Goal: Task Accomplishment & Management: Manage account settings

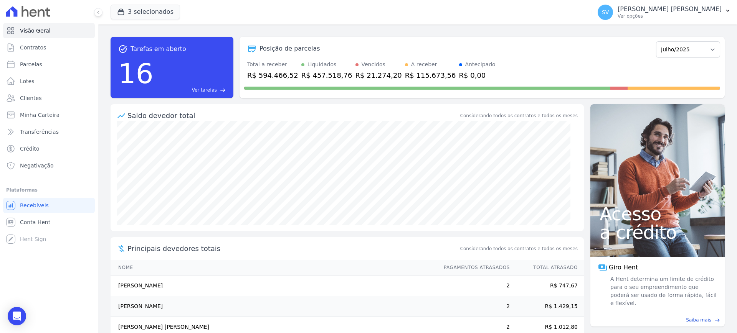
click at [677, 6] on p "[PERSON_NAME] [PERSON_NAME]" at bounding box center [669, 9] width 104 height 8
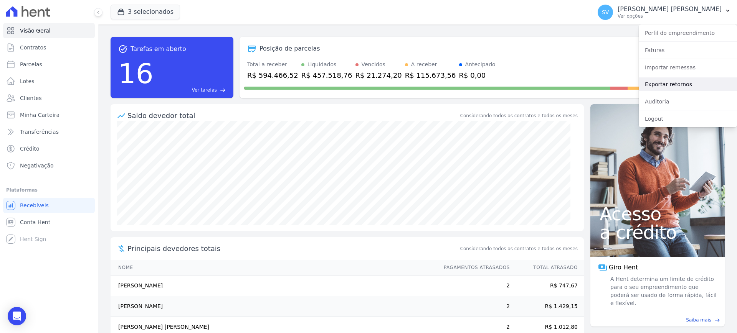
click at [672, 82] on link "Exportar retornos" at bounding box center [687, 84] width 98 height 14
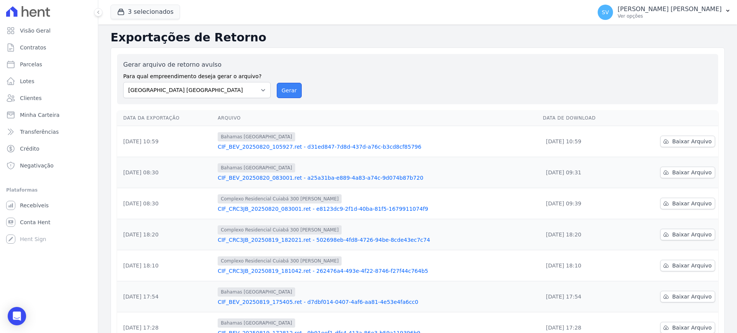
click at [289, 91] on button "Gerar" at bounding box center [289, 90] width 25 height 15
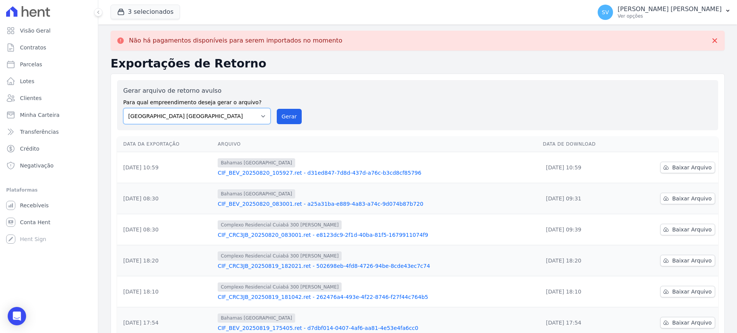
click at [262, 117] on select "BAHAMAS EAST VILLAGE COMPLEXO RESIDENCIAL CUIABÁ 300 - JOÃO DE BARRO IBIZA RESI…" at bounding box center [196, 116] width 147 height 16
select select "a999329b-d322-46c5-b2df-9163b092fb9b"
click at [123, 108] on select "BAHAMAS EAST VILLAGE COMPLEXO RESIDENCIAL CUIABÁ 300 - JOÃO DE BARRO IBIZA RESI…" at bounding box center [196, 116] width 147 height 16
click at [293, 113] on button "Gerar" at bounding box center [289, 116] width 25 height 15
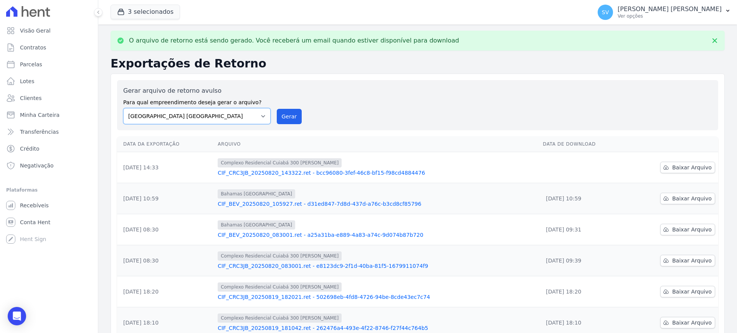
click at [262, 114] on select "BAHAMAS EAST VILLAGE COMPLEXO RESIDENCIAL CUIABÁ 300 - JOÃO DE BARRO IBIZA RESI…" at bounding box center [196, 116] width 147 height 16
select select "73a372cd-5640-41c8-aaea-11bd74619c10"
click at [123, 108] on select "BAHAMAS EAST VILLAGE COMPLEXO RESIDENCIAL CUIABÁ 300 - JOÃO DE BARRO IBIZA RESI…" at bounding box center [196, 116] width 147 height 16
click at [288, 117] on button "Gerar" at bounding box center [289, 116] width 25 height 15
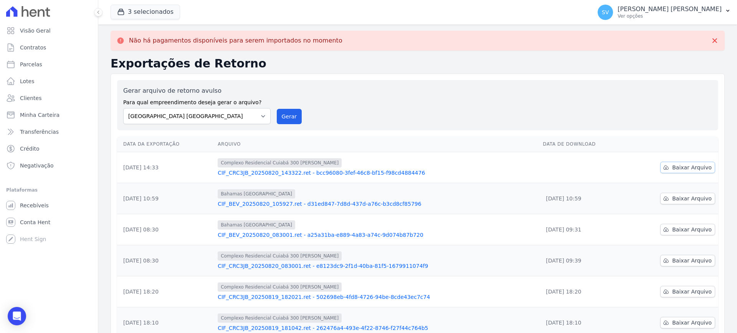
click at [678, 167] on span "Baixar Arquivo" at bounding box center [692, 168] width 40 height 8
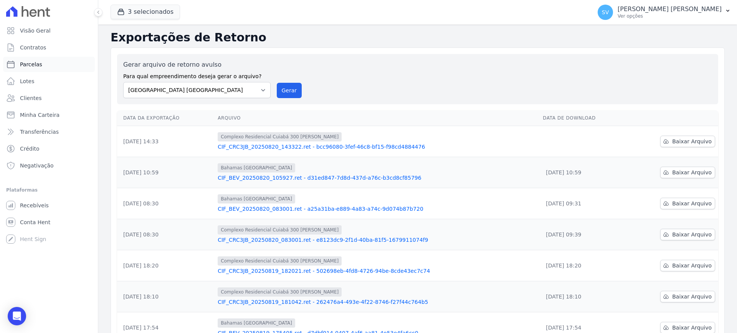
click at [39, 63] on span "Parcelas" at bounding box center [31, 65] width 22 height 8
select select
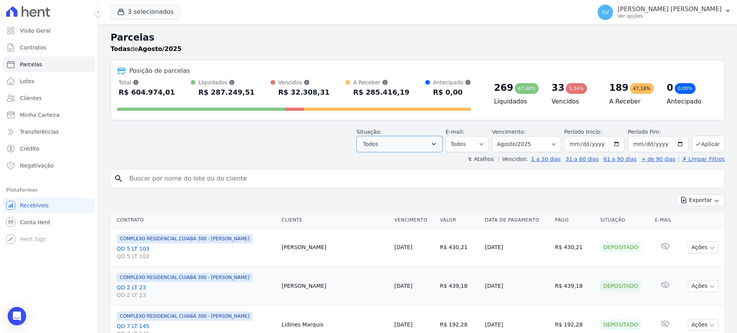
click at [437, 141] on icon "button" at bounding box center [434, 144] width 8 height 8
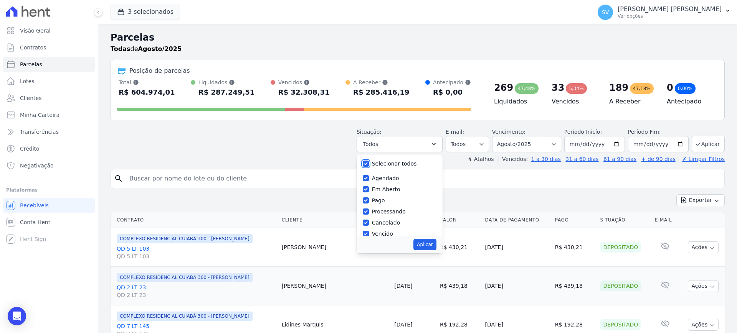
click at [369, 166] on input "Selecionar todos" at bounding box center [366, 164] width 6 height 6
checkbox input "false"
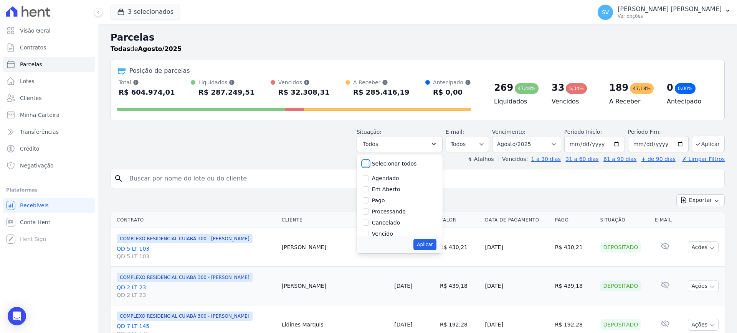
checkbox input "false"
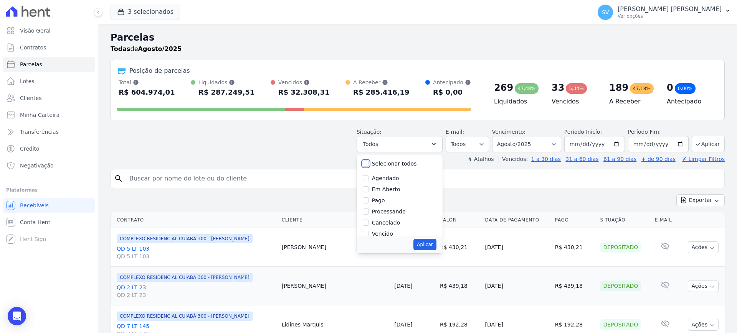
checkbox input "false"
click at [369, 234] on input "Vencido" at bounding box center [366, 234] width 6 height 6
checkbox input "true"
click at [424, 241] on button "Aplicar" at bounding box center [424, 245] width 23 height 12
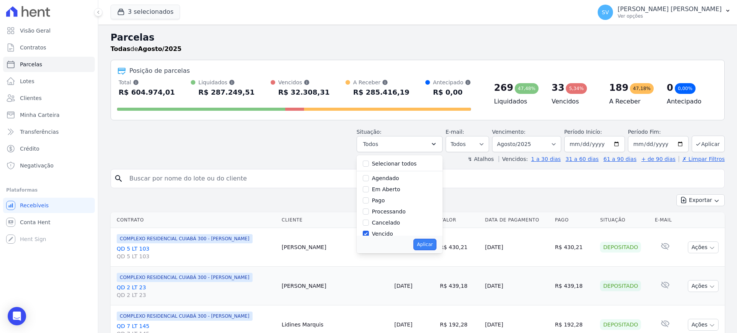
select select "overdue"
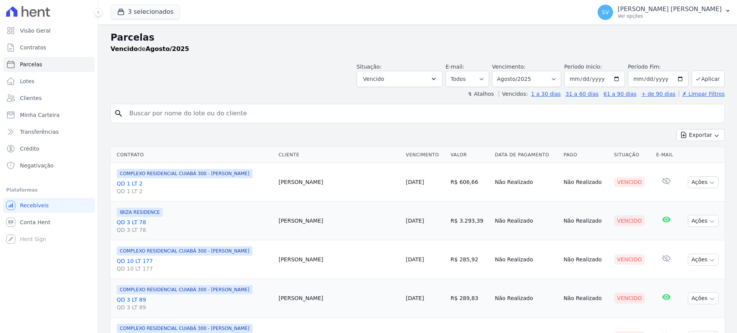
select select
click at [687, 184] on button "Ações" at bounding box center [702, 182] width 31 height 12
click at [137, 182] on link "QD 1 LT 2 QD 1 LT 2" at bounding box center [195, 187] width 156 height 15
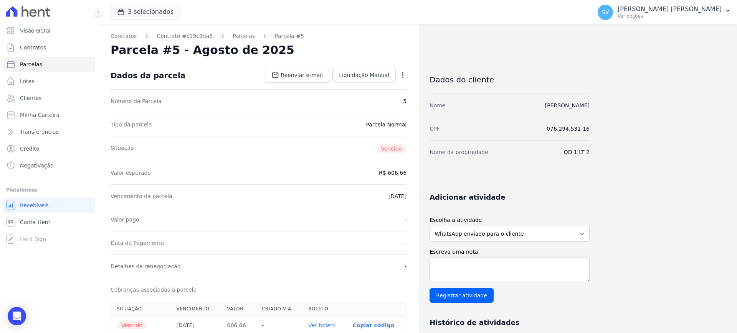
click at [317, 74] on span "Reenviar e-mail" at bounding box center [301, 75] width 42 height 8
select select
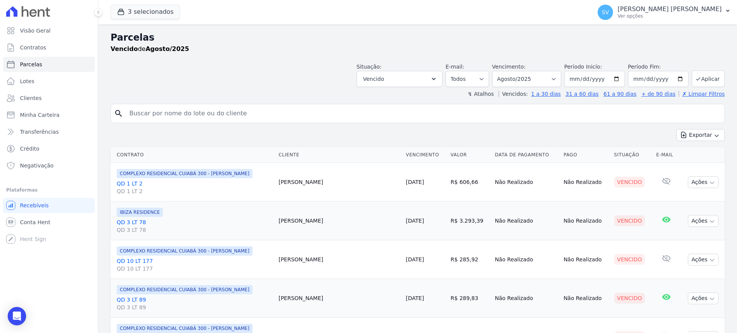
click at [138, 220] on link "QD 3 LT 78 QD 3 LT 78" at bounding box center [195, 226] width 156 height 15
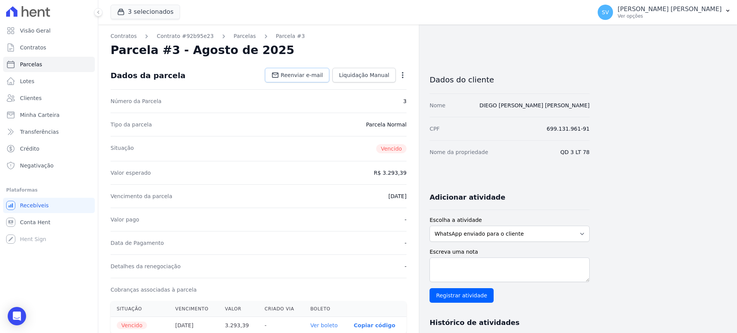
click at [292, 71] on span "Reenviar e-mail" at bounding box center [301, 75] width 42 height 8
select select
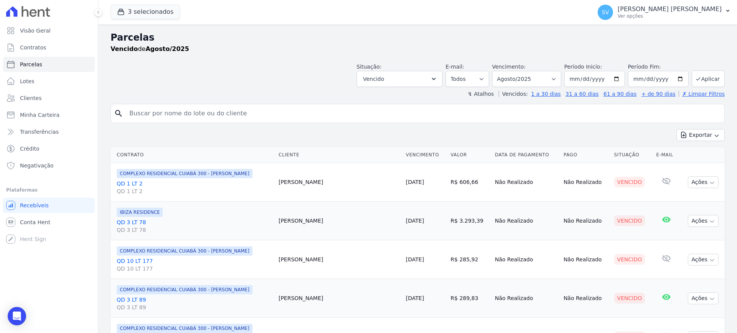
click at [140, 262] on link "QD 10 LT 177 QD 10 LT 177" at bounding box center [195, 264] width 156 height 15
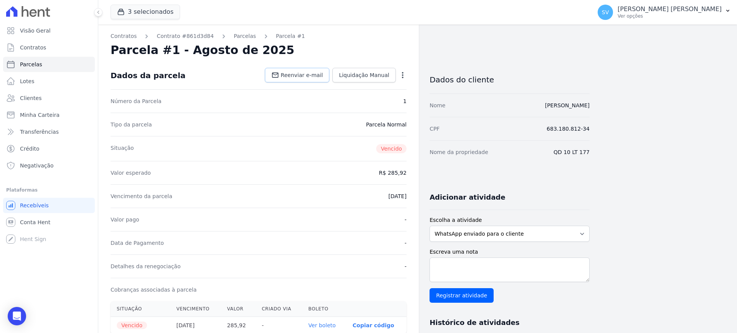
click at [306, 70] on link "Reenviar e-mail" at bounding box center [297, 75] width 64 height 15
select select
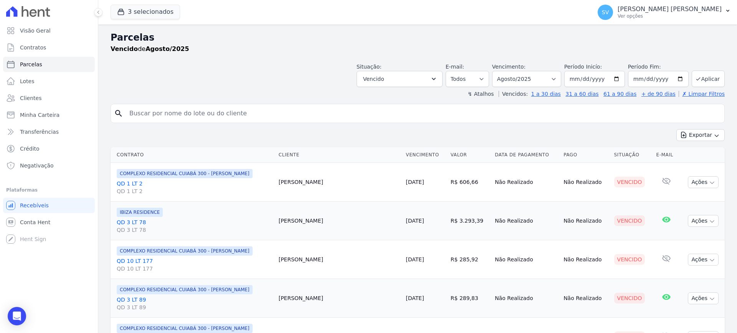
click at [132, 299] on link "QD 3 LT 89 QD 3 LT 89" at bounding box center [195, 303] width 156 height 15
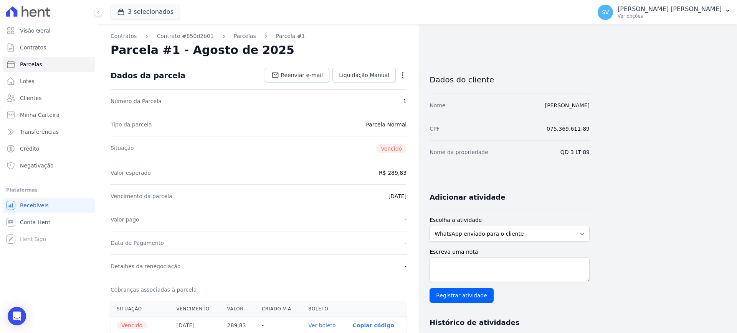
click at [304, 73] on span "Reenviar e-mail" at bounding box center [301, 75] width 42 height 8
select select
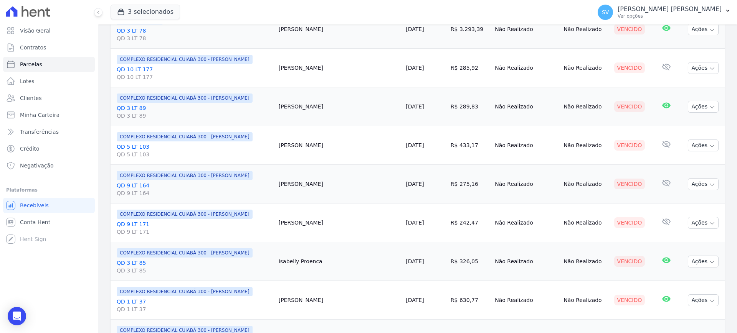
scroll to position [211, 0]
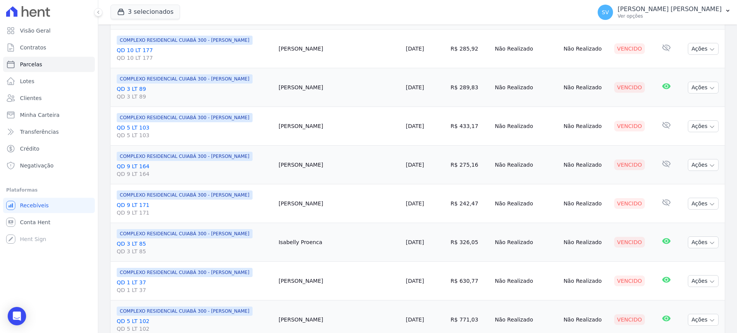
click at [132, 125] on link "QD 5 LT 103 QD 5 LT 103" at bounding box center [195, 131] width 156 height 15
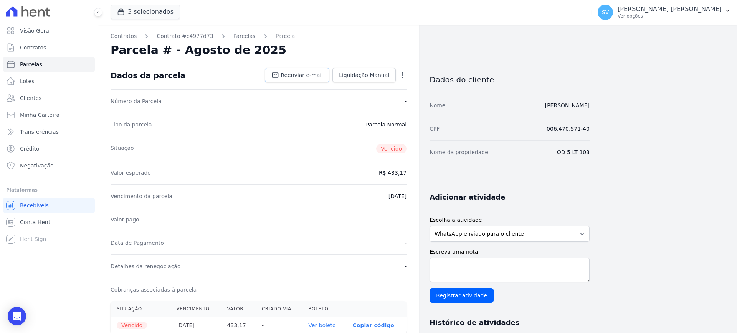
click at [298, 71] on link "Reenviar e-mail" at bounding box center [297, 75] width 64 height 15
select select
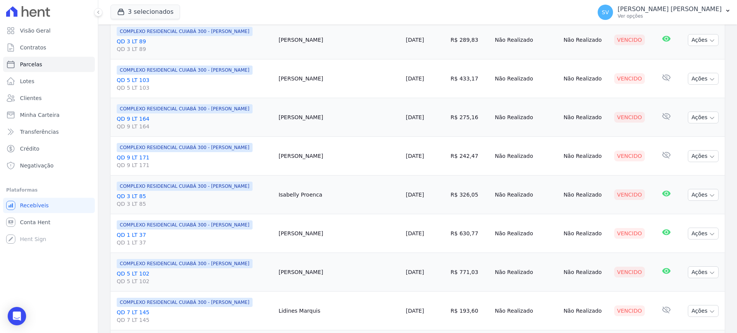
scroll to position [262, 0]
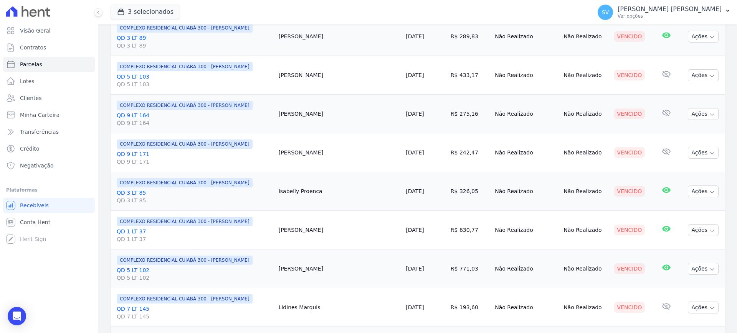
click at [137, 117] on link "QD 9 LT 164 QD 9 LT 164" at bounding box center [195, 119] width 156 height 15
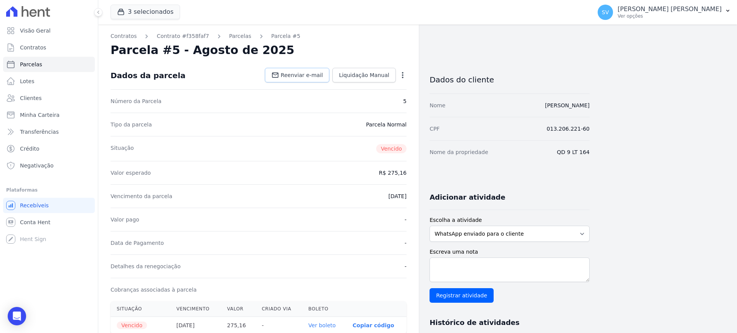
click at [311, 69] on link "Reenviar e-mail" at bounding box center [297, 75] width 64 height 15
select select
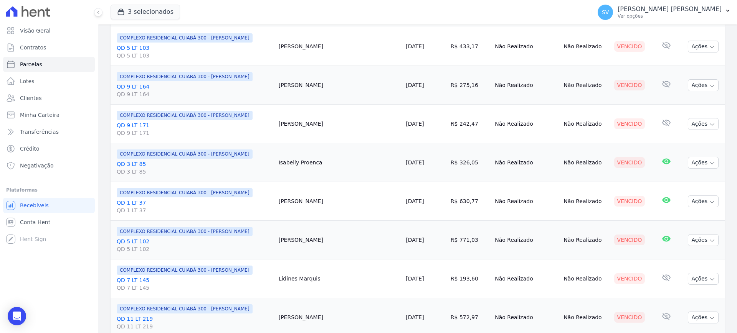
scroll to position [300, 0]
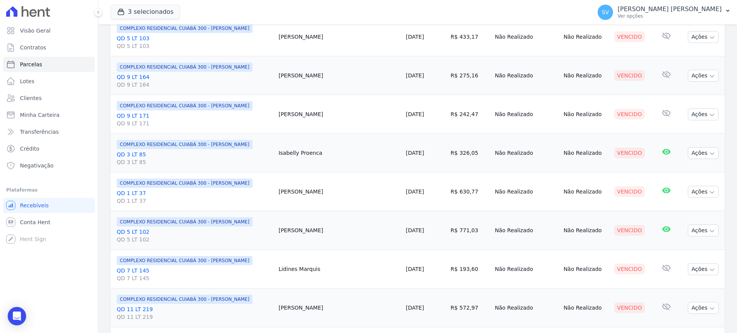
click at [133, 116] on link "QD 9 LT 171 QD 9 LT 171" at bounding box center [195, 119] width 156 height 15
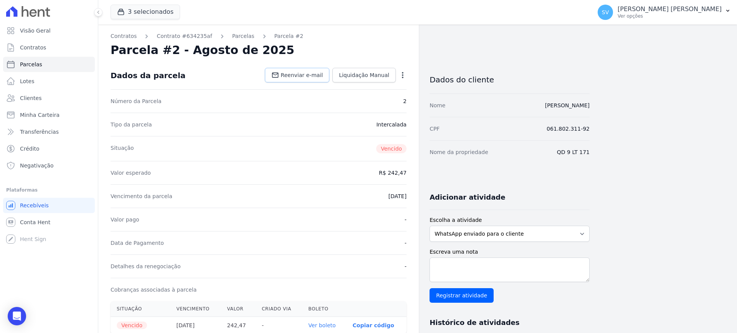
click at [293, 78] on span "Reenviar e-mail" at bounding box center [301, 75] width 42 height 8
select select
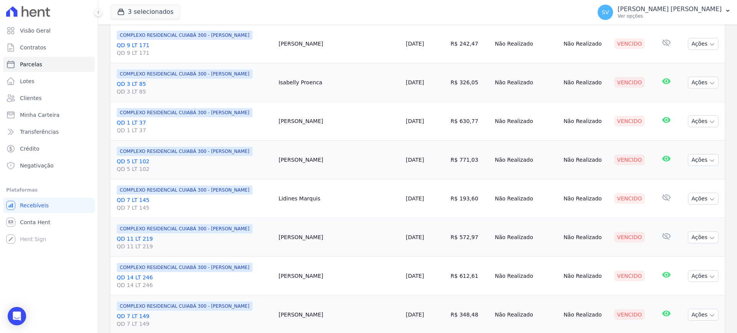
scroll to position [409, 0]
click at [139, 45] on link "QD 3 LT 85 QD 3 LT 85" at bounding box center [195, 49] width 156 height 15
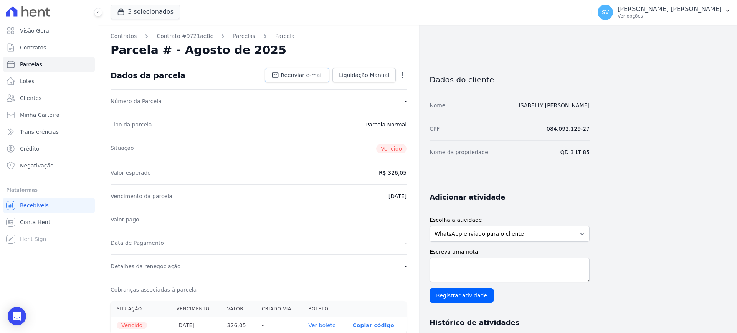
click at [318, 79] on span "Reenviar e-mail" at bounding box center [301, 75] width 42 height 8
select select
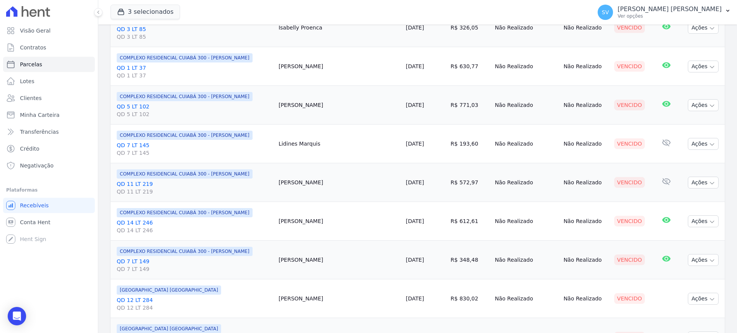
scroll to position [435, 0]
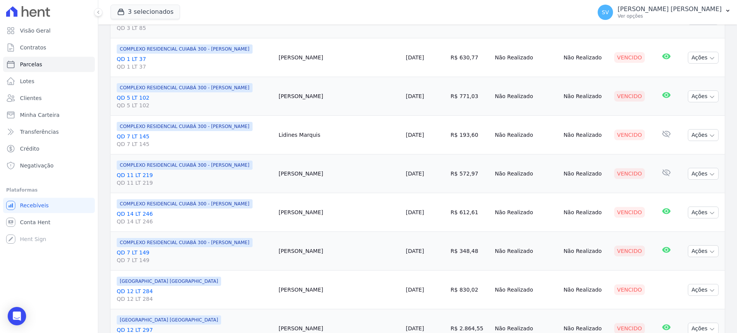
click at [133, 56] on link "QD 1 LT 37 QD 1 LT 37" at bounding box center [195, 62] width 156 height 15
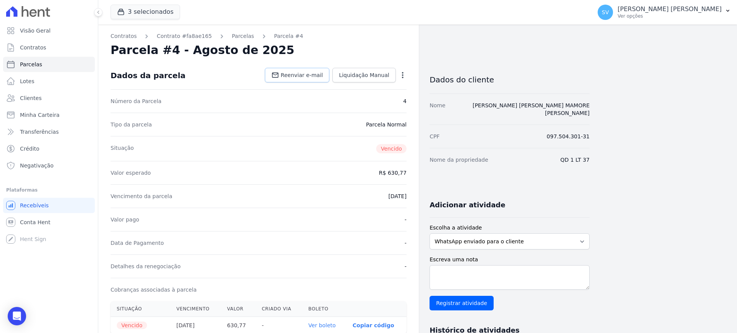
click at [279, 74] on icon at bounding box center [275, 75] width 7 height 5
select select
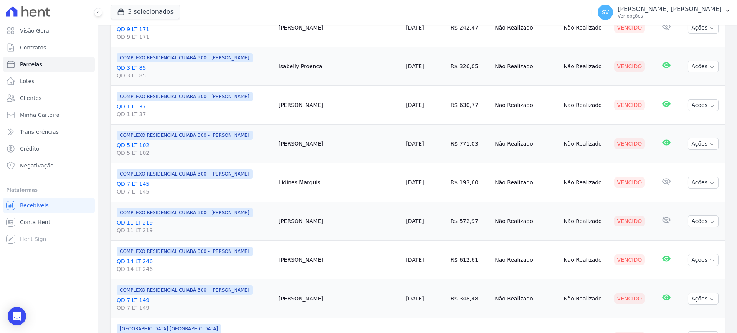
scroll to position [391, 0]
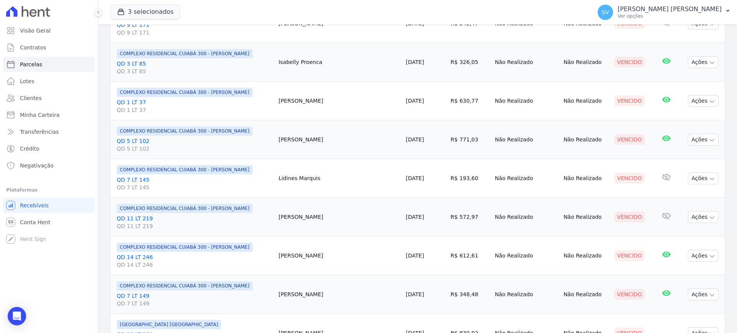
click at [138, 138] on link "QD 5 LT 102 QD 5 LT 102" at bounding box center [195, 144] width 156 height 15
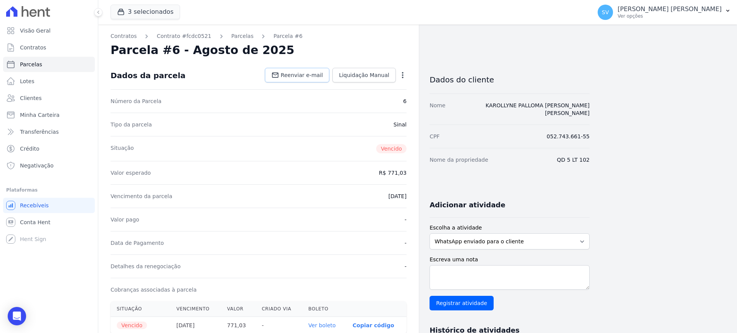
click at [307, 71] on span "Reenviar e-mail" at bounding box center [301, 75] width 42 height 8
select select
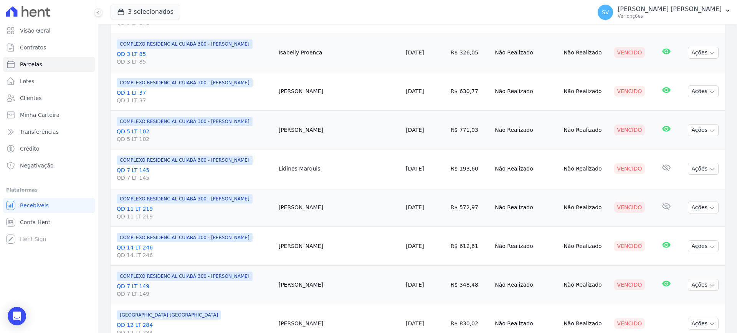
scroll to position [422, 0]
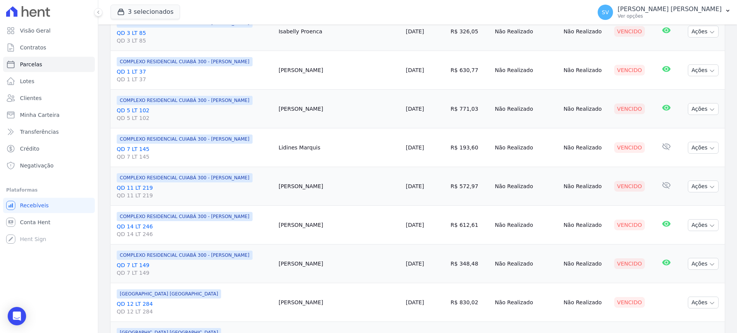
click at [128, 149] on link "QD 7 LT 145 QD 7 LT 145" at bounding box center [195, 152] width 156 height 15
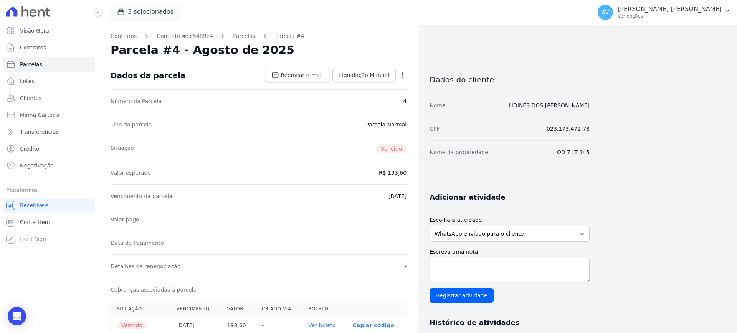
click at [295, 69] on link "Reenviar e-mail" at bounding box center [297, 75] width 64 height 15
select select
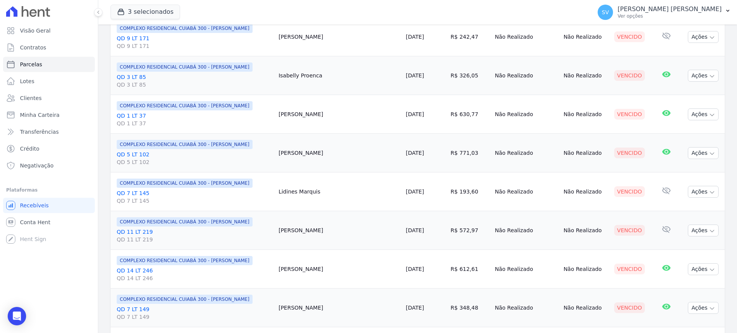
scroll to position [384, 0]
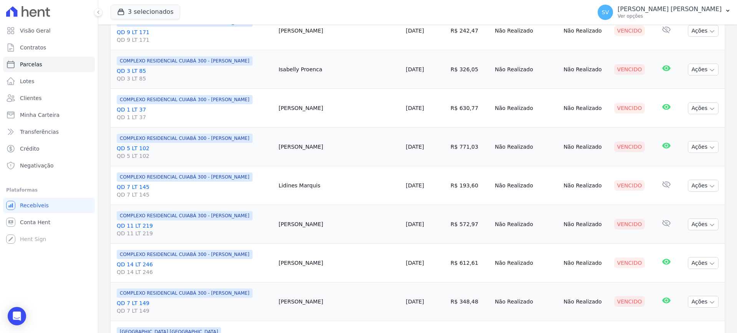
click at [145, 224] on link "QD 11 LT 219 QD 11 LT 219" at bounding box center [195, 229] width 156 height 15
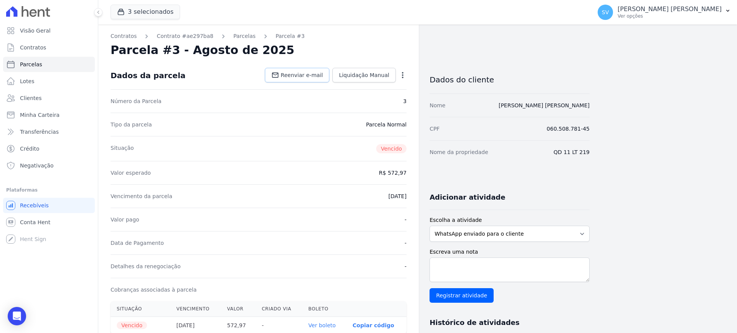
click at [311, 79] on link "Reenviar e-mail" at bounding box center [297, 75] width 64 height 15
select select
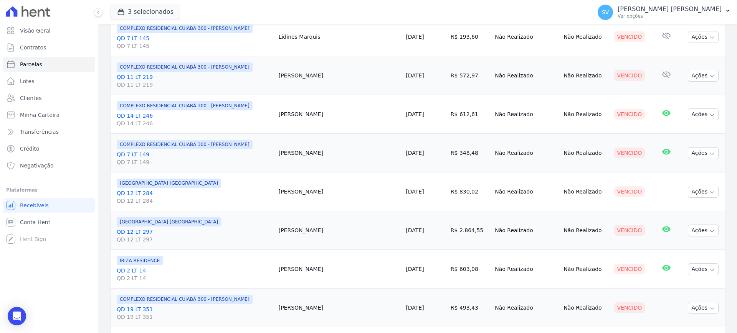
scroll to position [536, 0]
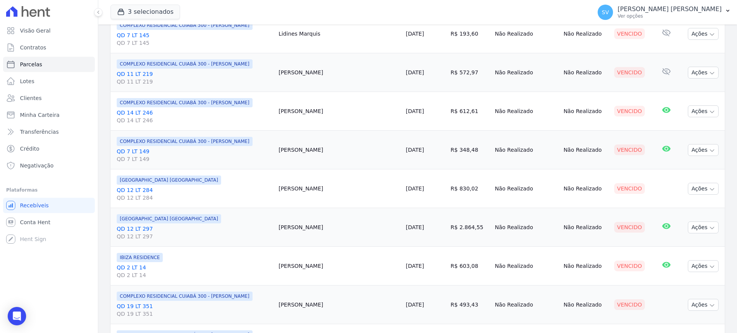
click at [140, 110] on link "QD 14 LT 246 QD 14 LT 246" at bounding box center [195, 116] width 156 height 15
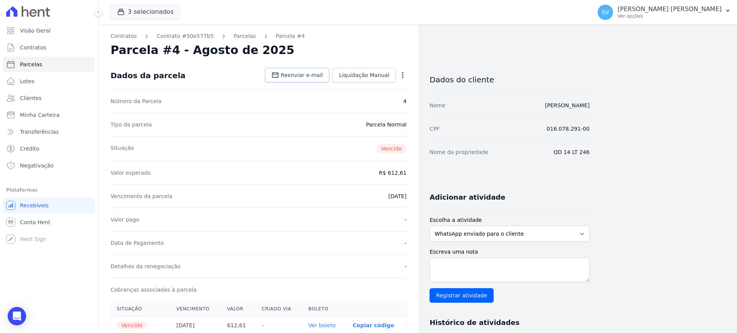
click at [303, 75] on span "Reenviar e-mail" at bounding box center [301, 75] width 42 height 8
select select
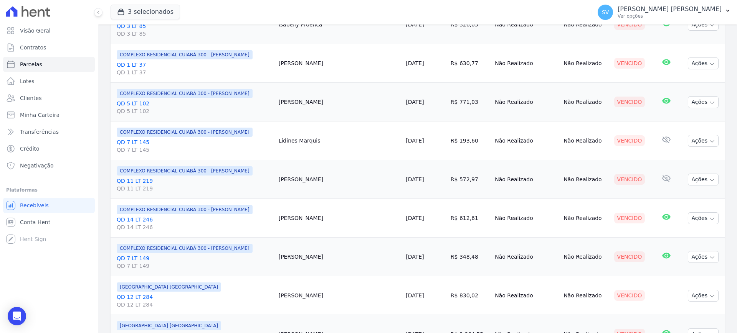
scroll to position [435, 0]
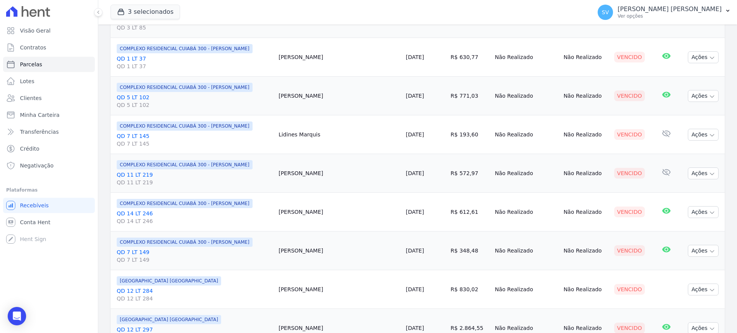
click at [138, 215] on link "QD 14 LT 246 QD 14 LT 246" at bounding box center [195, 217] width 156 height 15
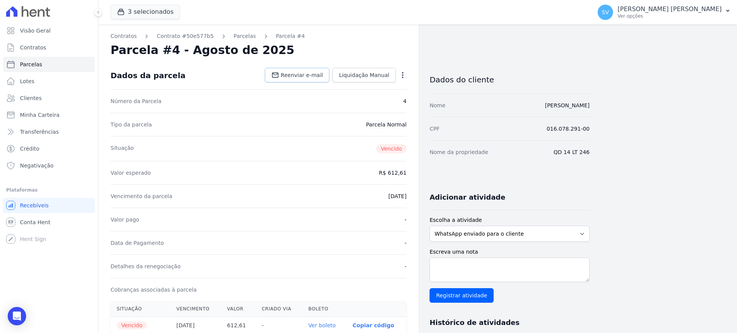
click at [293, 76] on span "Reenviar e-mail" at bounding box center [301, 75] width 42 height 8
select select
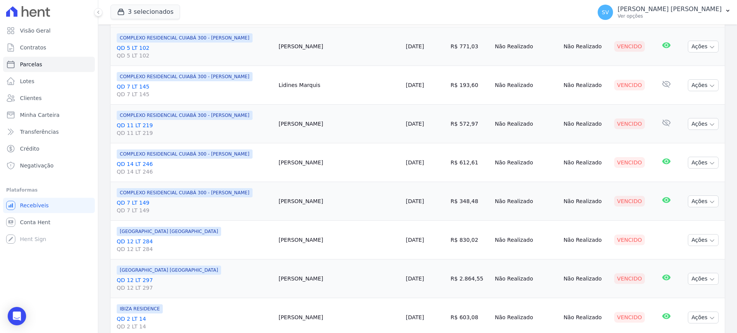
scroll to position [498, 0]
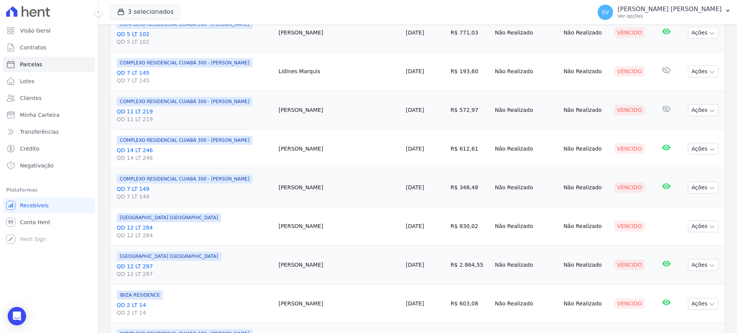
click at [142, 228] on link "QD 12 LT 284 QD 12 LT 284" at bounding box center [195, 231] width 156 height 15
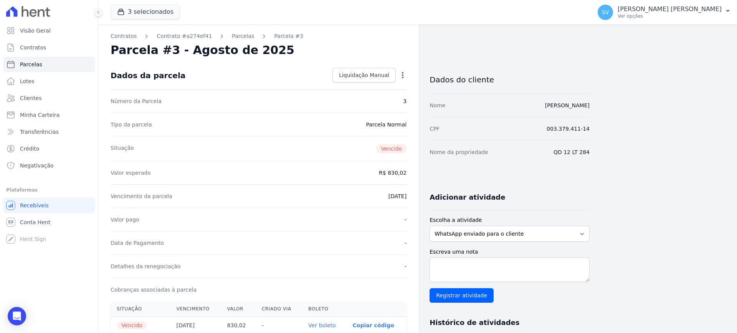
select select
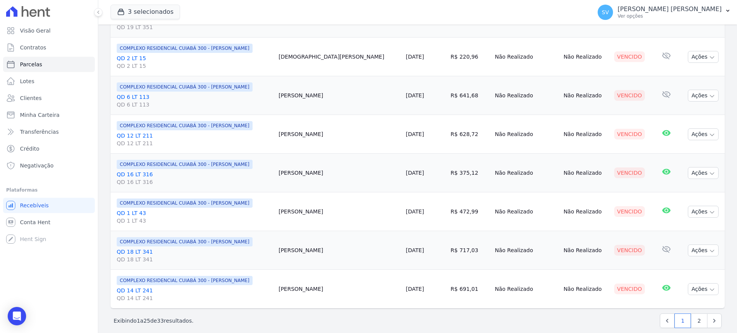
scroll to position [832, 0]
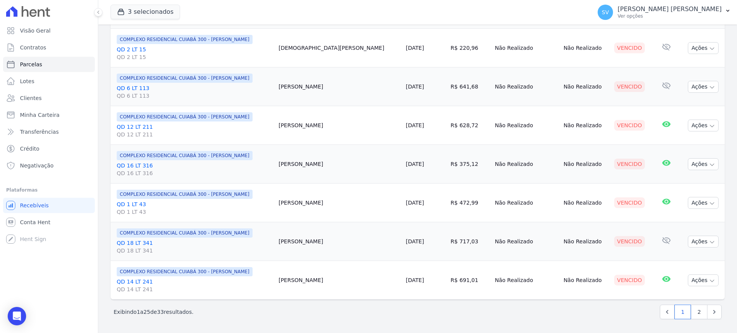
click at [133, 280] on link "QD 14 LT 241 QD 14 LT 241" at bounding box center [195, 285] width 156 height 15
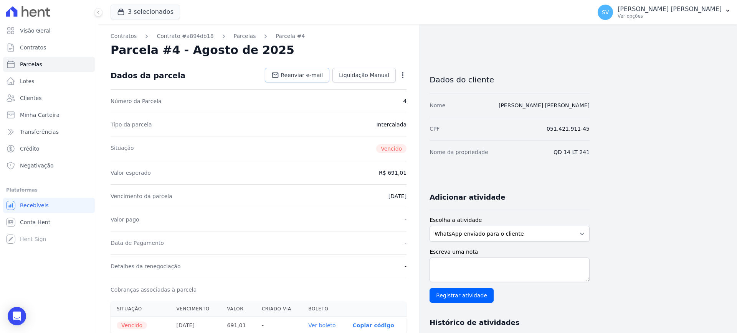
click at [302, 78] on span "Reenviar e-mail" at bounding box center [301, 75] width 42 height 8
select select
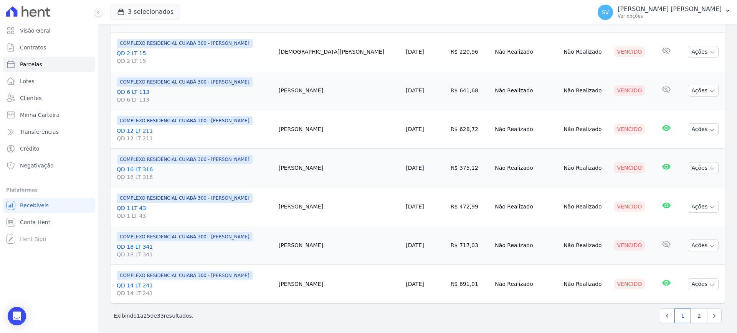
scroll to position [832, 0]
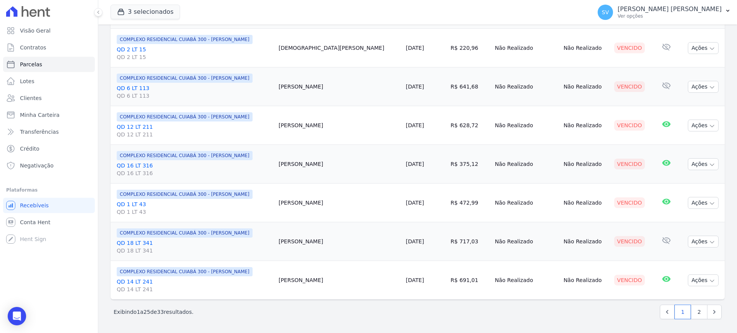
click at [135, 244] on link "QD 18 LT 341 QD 18 LT 341" at bounding box center [195, 246] width 156 height 15
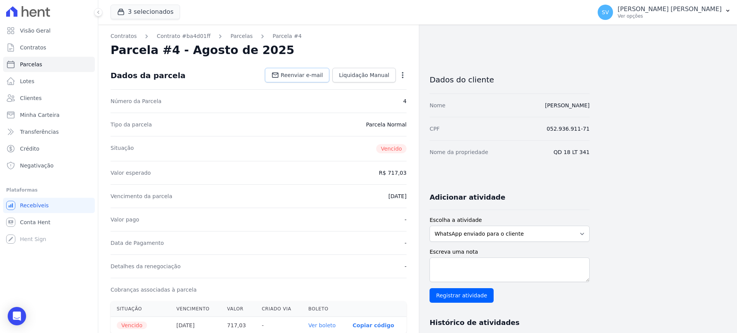
click at [290, 68] on link "Reenviar e-mail" at bounding box center [297, 75] width 64 height 15
select select
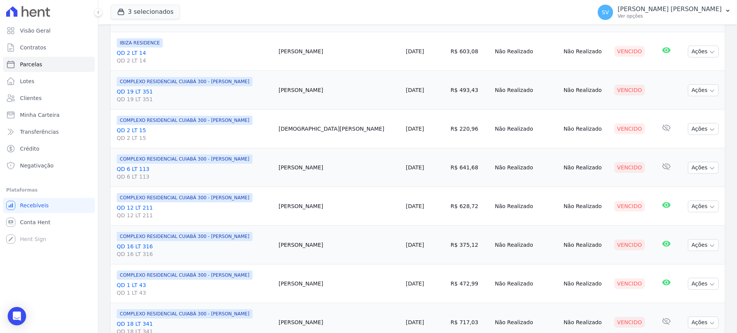
scroll to position [752, 0]
click at [130, 285] on link "QD 1 LT 43 QD 1 LT 43" at bounding box center [195, 287] width 156 height 15
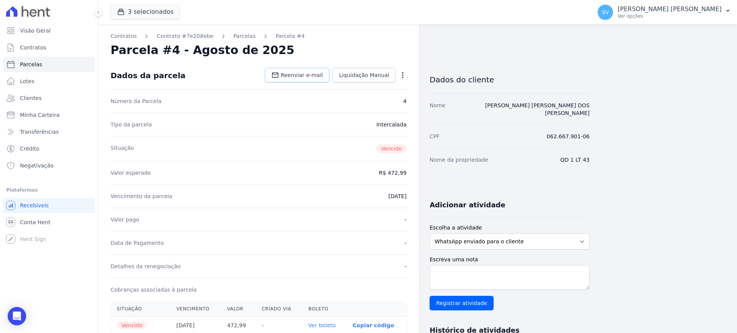
click at [298, 74] on span "Reenviar e-mail" at bounding box center [301, 75] width 42 height 8
select select
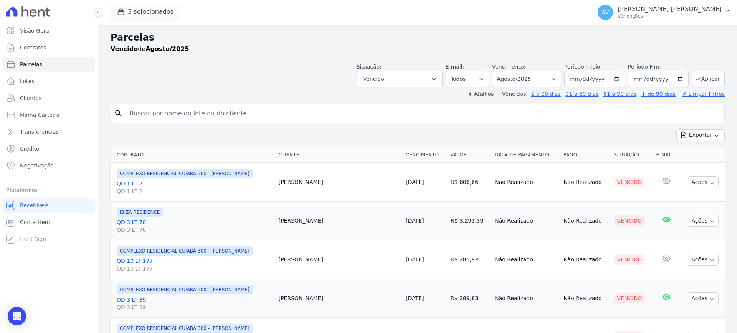
scroll to position [832, 0]
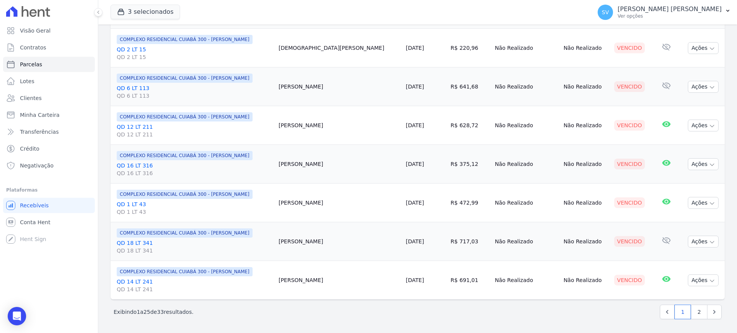
click at [136, 165] on link "QD 16 LT 316 QD 16 LT 316" at bounding box center [195, 169] width 156 height 15
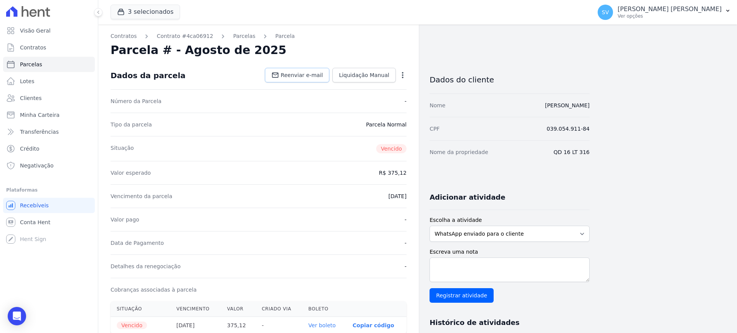
click at [318, 74] on span "Reenviar e-mail" at bounding box center [301, 75] width 42 height 8
click at [313, 74] on span "Reenviar e-mail" at bounding box center [301, 75] width 42 height 8
click at [291, 83] on div "Dados da parcela Reenviar e-mail Liquidação Manual Liquidação Manual Data de Pa…" at bounding box center [258, 76] width 296 height 28
click at [288, 79] on link "Reenviar e-mail" at bounding box center [297, 75] width 64 height 15
select select
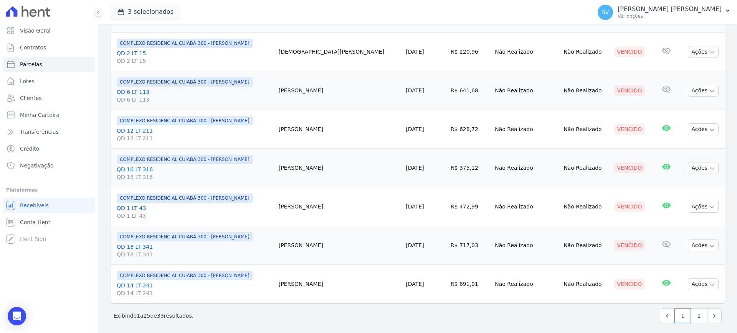
scroll to position [832, 0]
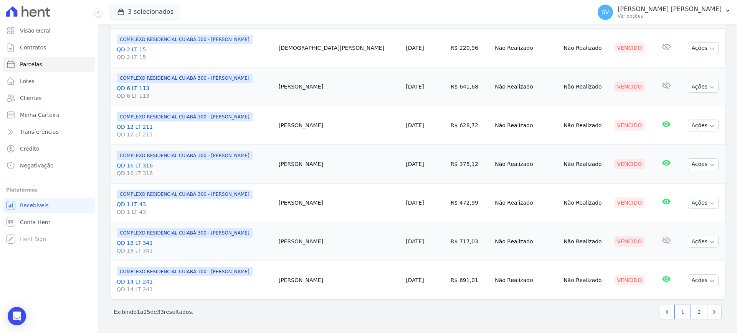
click at [134, 127] on link "QD 12 LT 211 QD 12 LT 211" at bounding box center [195, 130] width 156 height 15
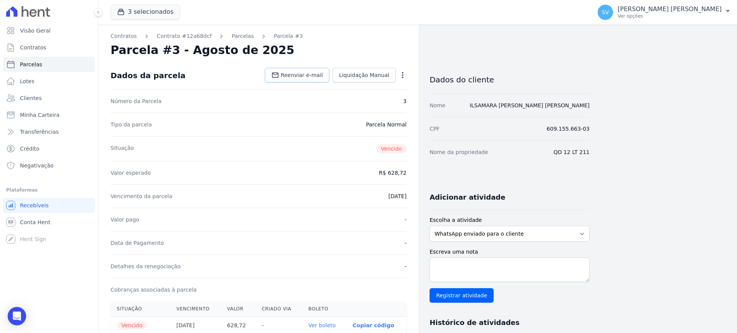
click at [297, 76] on span "Reenviar e-mail" at bounding box center [301, 75] width 42 height 8
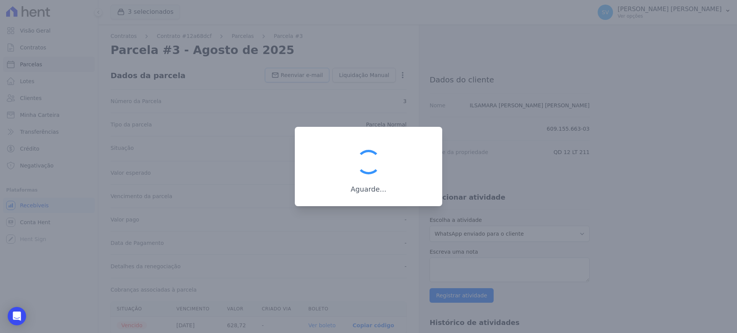
click at [297, 76] on div at bounding box center [368, 166] width 737 height 333
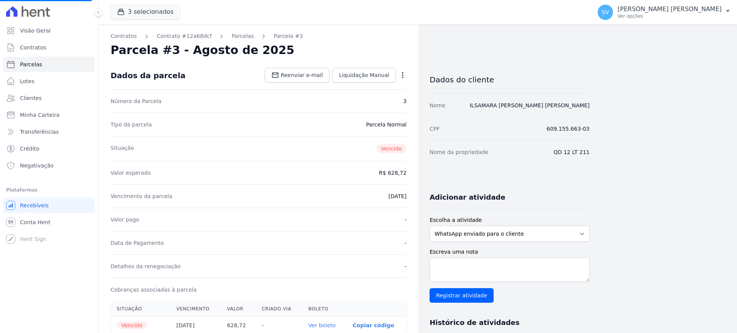
select select
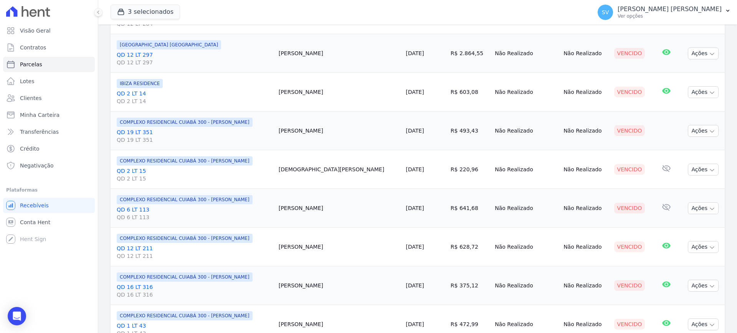
scroll to position [832, 0]
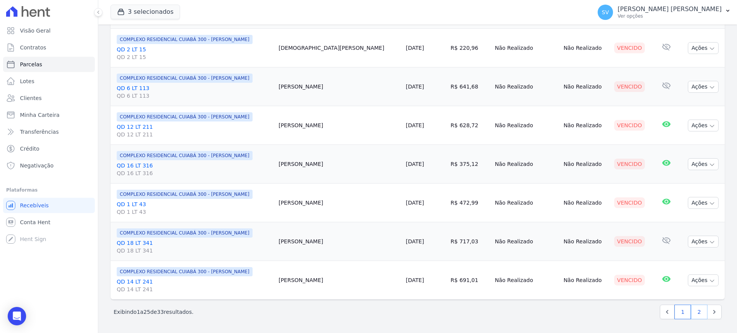
click at [694, 310] on link "2" at bounding box center [699, 312] width 16 height 15
select select
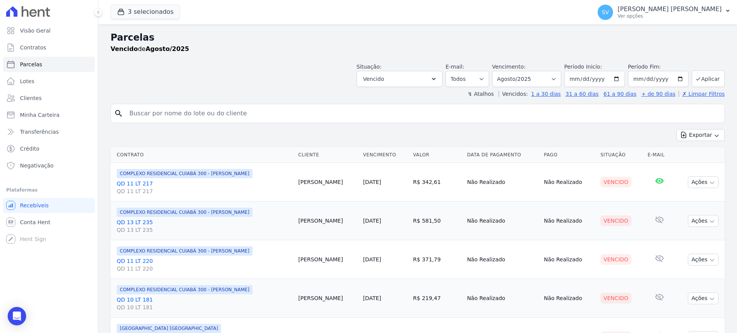
click at [156, 172] on span "COMPLEXO RESIDENCIAL CUIABÁ 300 - [PERSON_NAME]" at bounding box center [185, 173] width 136 height 9
click at [143, 183] on link "QD 11 LT 217 QD 11 LT 217" at bounding box center [204, 187] width 175 height 15
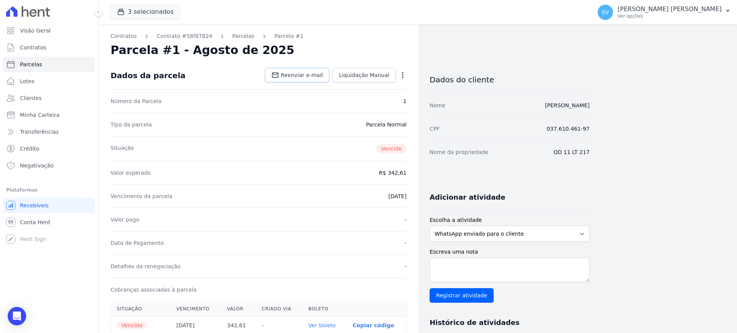
click at [299, 73] on span "Reenviar e-mail" at bounding box center [301, 75] width 42 height 8
select select
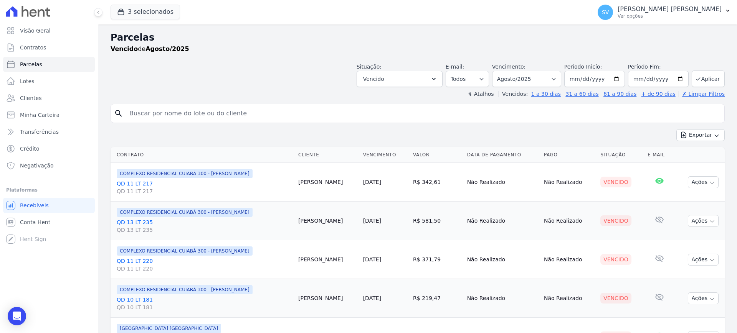
click at [143, 222] on link "QD 13 LT 235 QD 13 LT 235" at bounding box center [204, 226] width 175 height 15
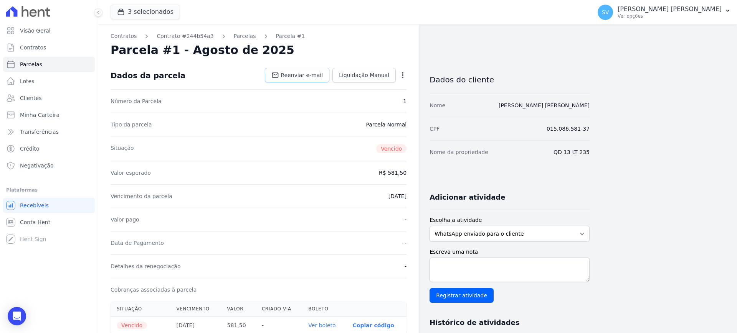
click at [306, 71] on span "Reenviar e-mail" at bounding box center [301, 75] width 42 height 8
select select
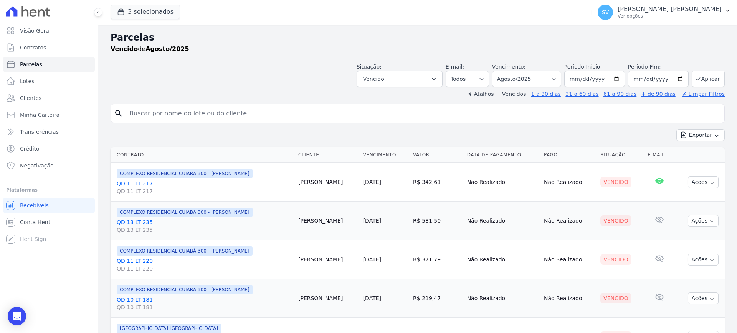
click at [138, 264] on link "QD 11 LT 220 QD 11 LT 220" at bounding box center [204, 264] width 175 height 15
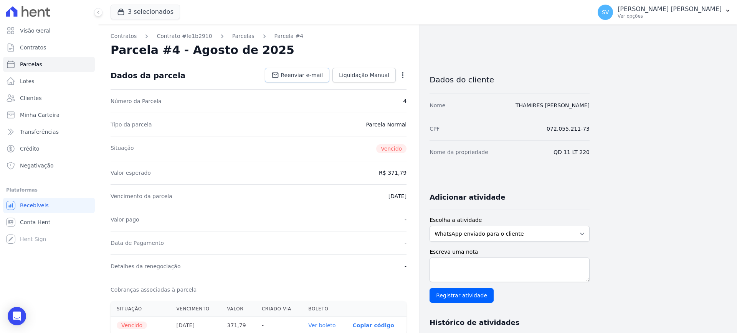
click at [300, 77] on span "Reenviar e-mail" at bounding box center [301, 75] width 42 height 8
select select
